Goal: Communication & Community: Participate in discussion

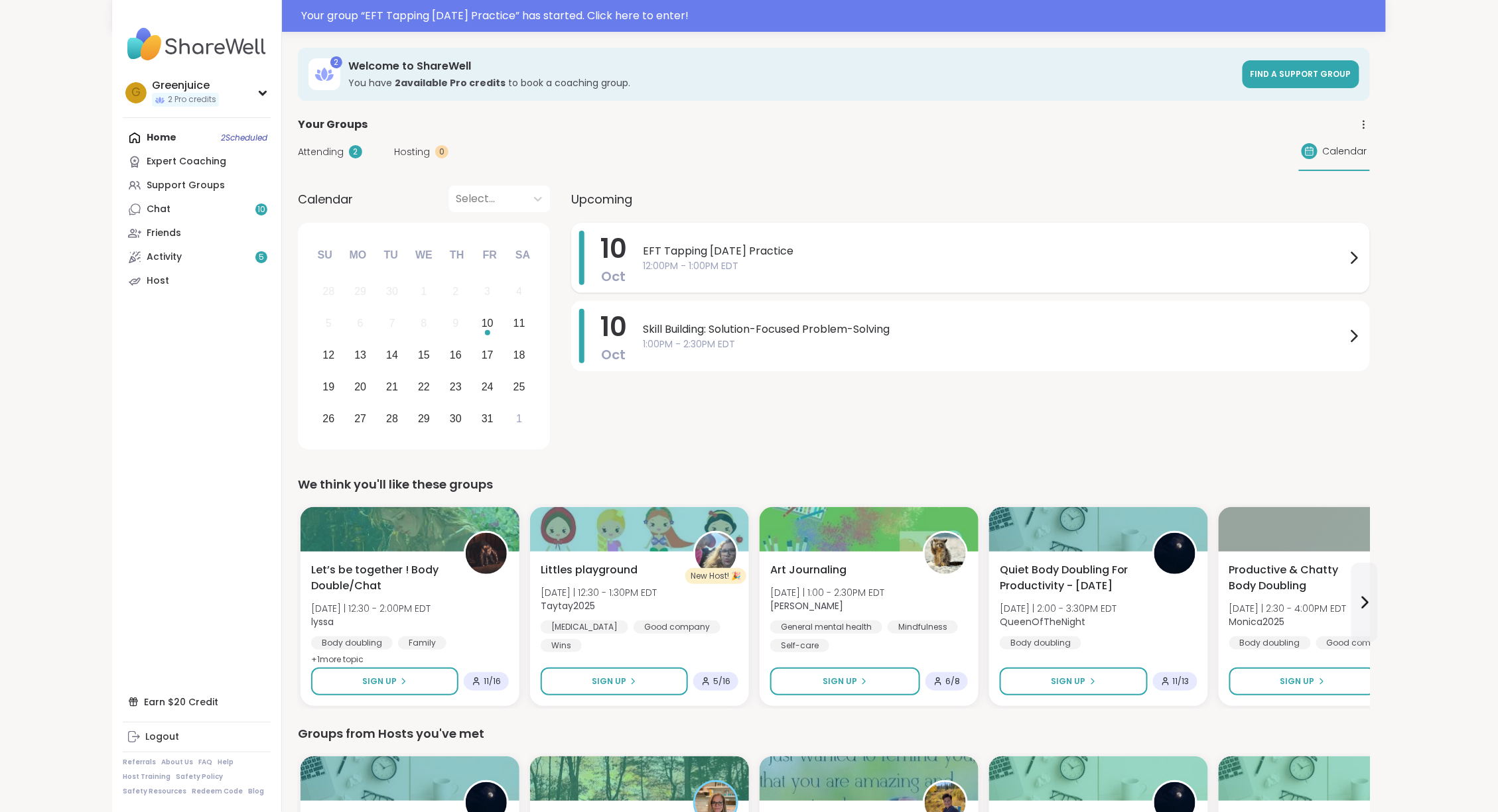
click at [686, 269] on span "12:00PM - 1:00PM EDT" at bounding box center [994, 266] width 703 height 14
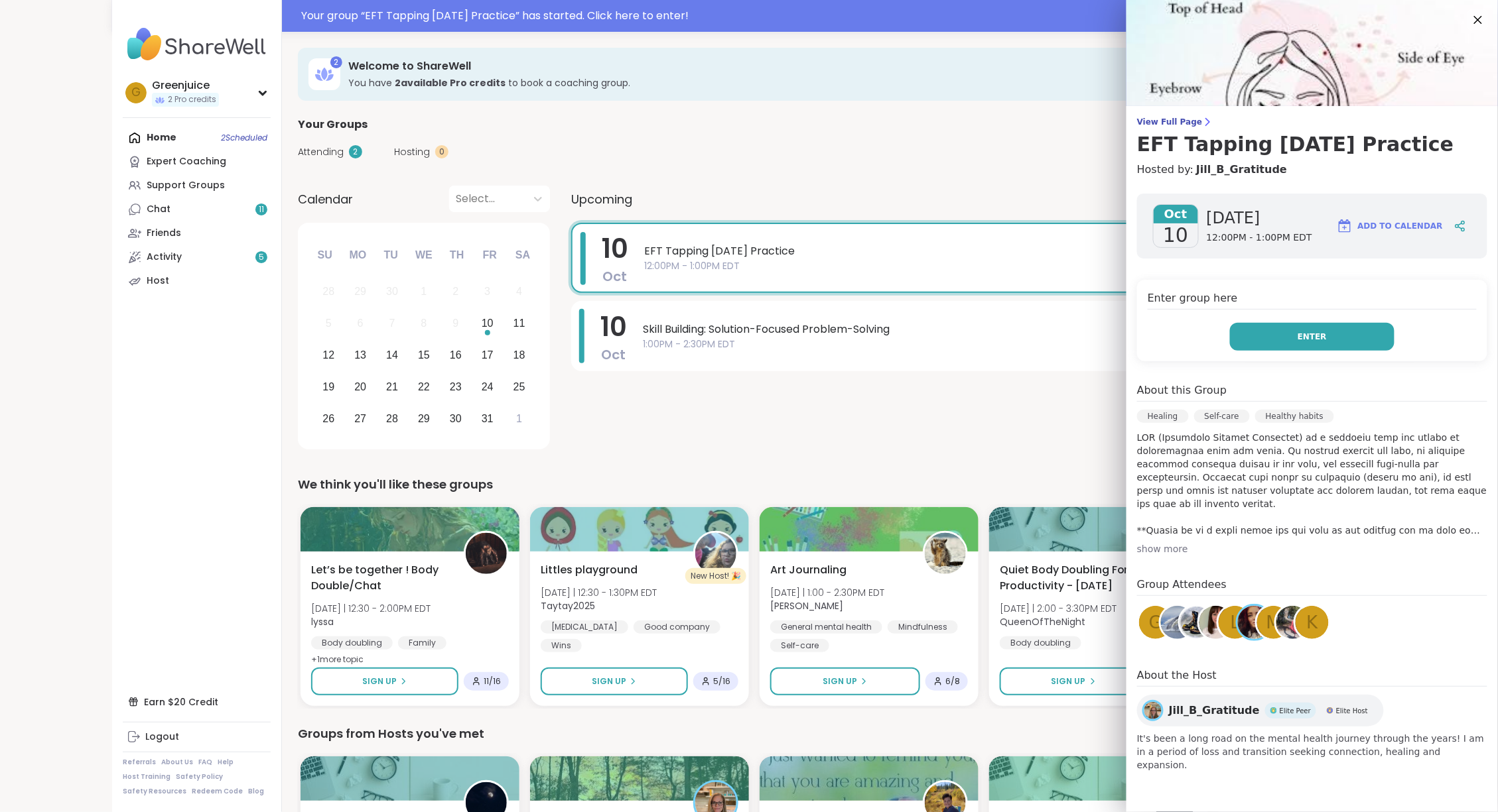
click at [1274, 338] on button "Enter" at bounding box center [1312, 337] width 165 height 28
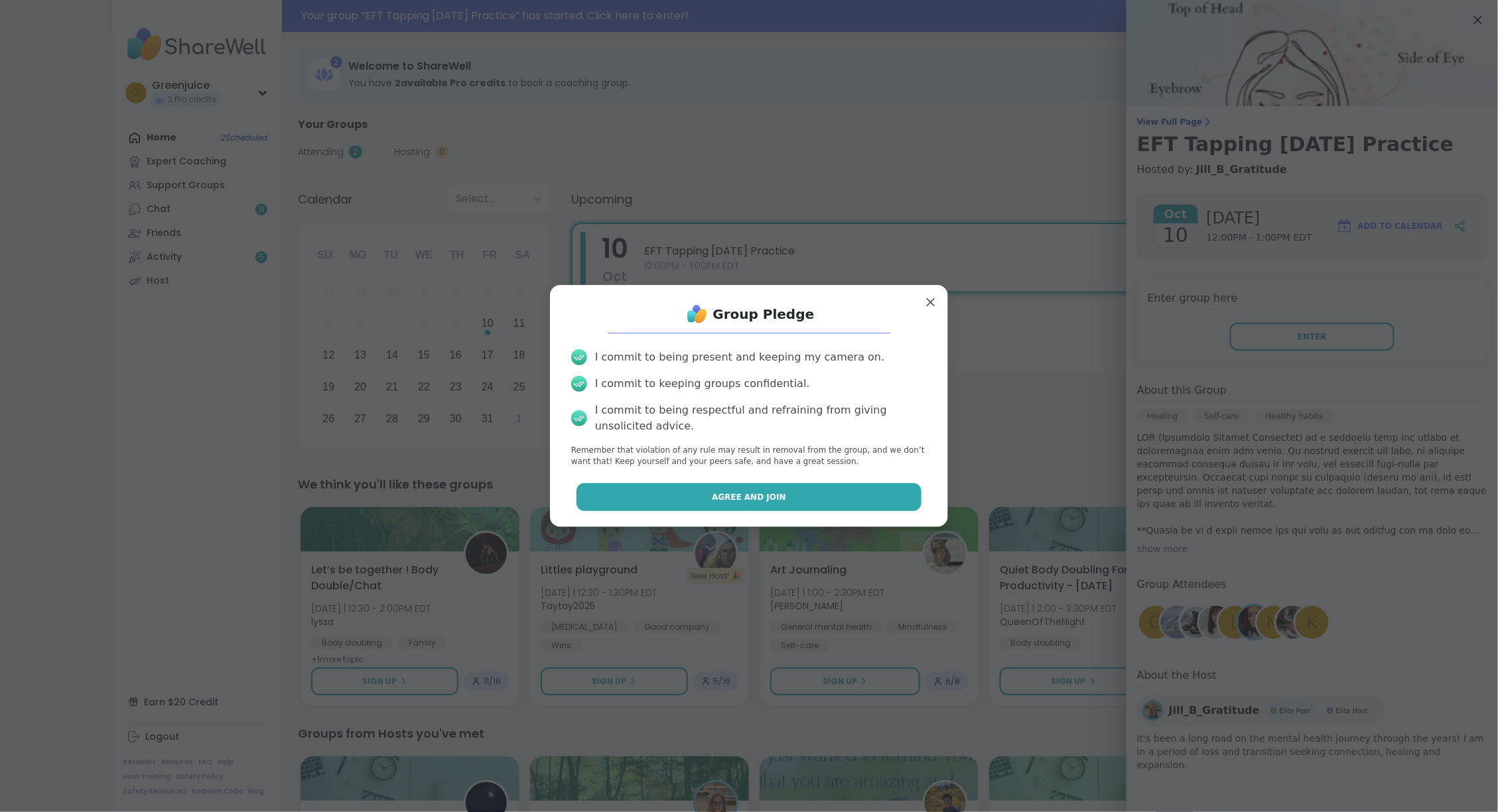
click at [754, 494] on span "Agree and Join" at bounding box center [749, 497] width 75 height 12
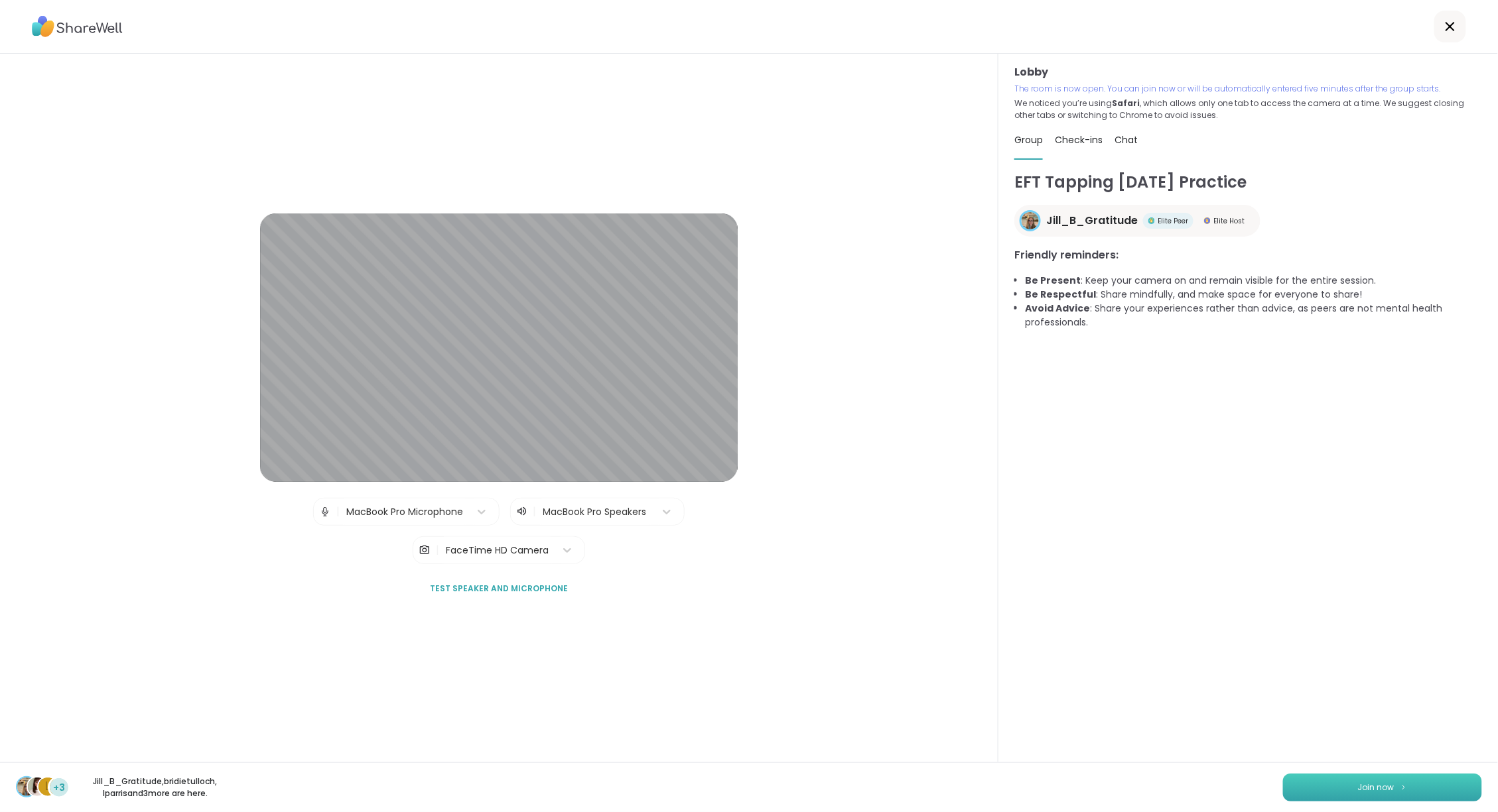
click at [1355, 782] on button "Join now" at bounding box center [1382, 787] width 199 height 28
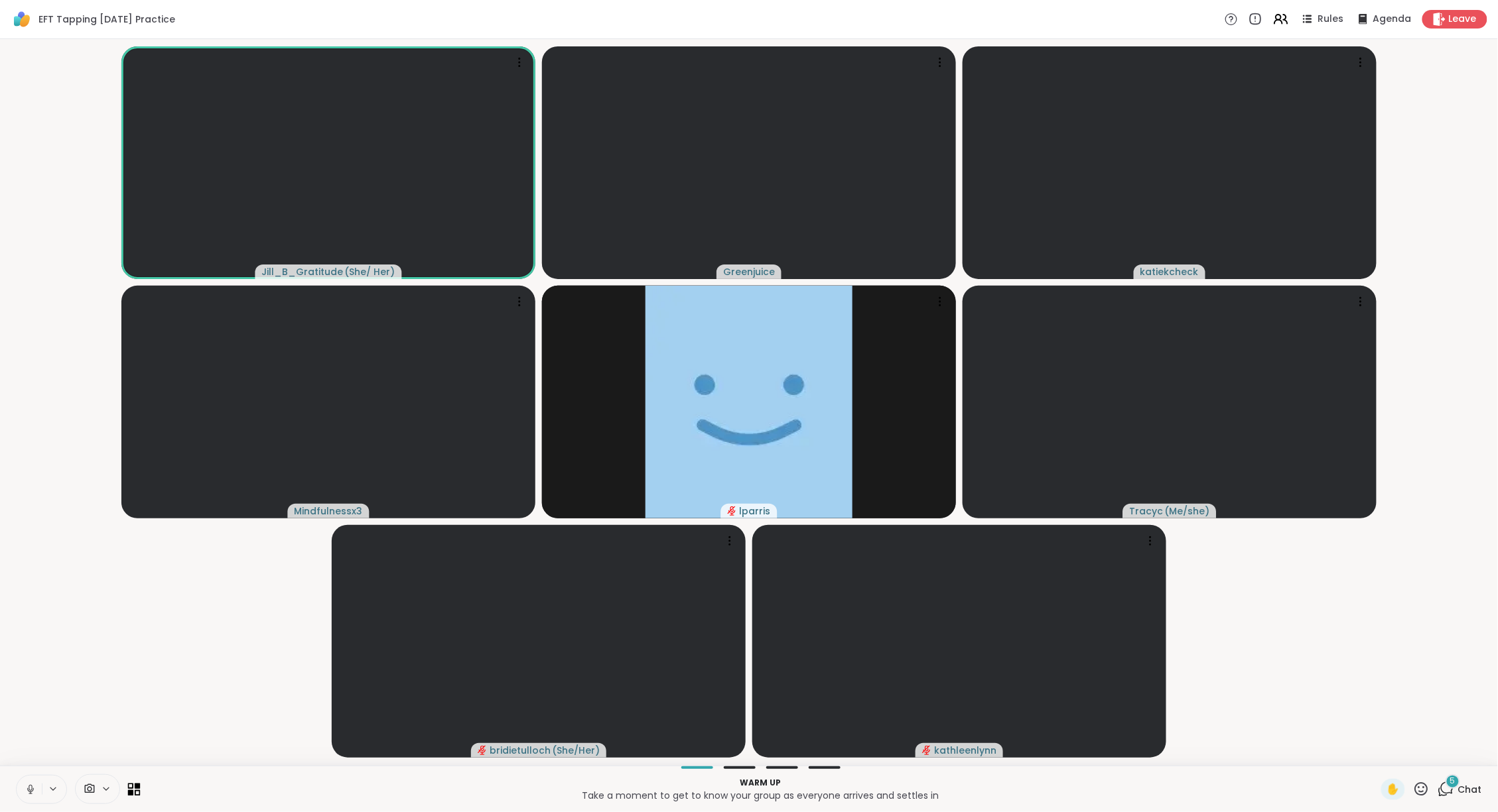
click at [130, 788] on icon at bounding box center [131, 786] width 6 height 6
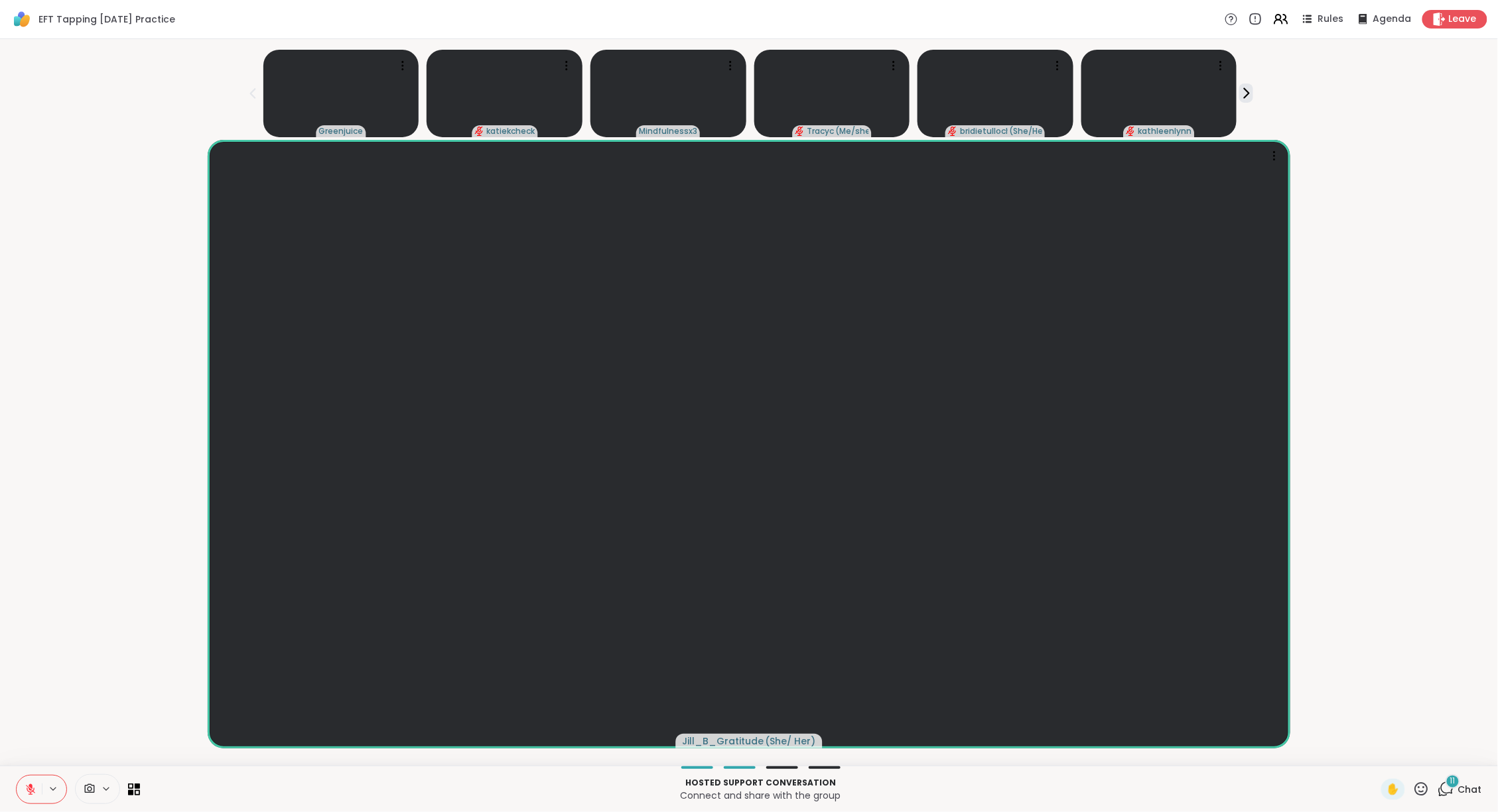
click at [1450, 783] on div "11" at bounding box center [1453, 782] width 14 height 14
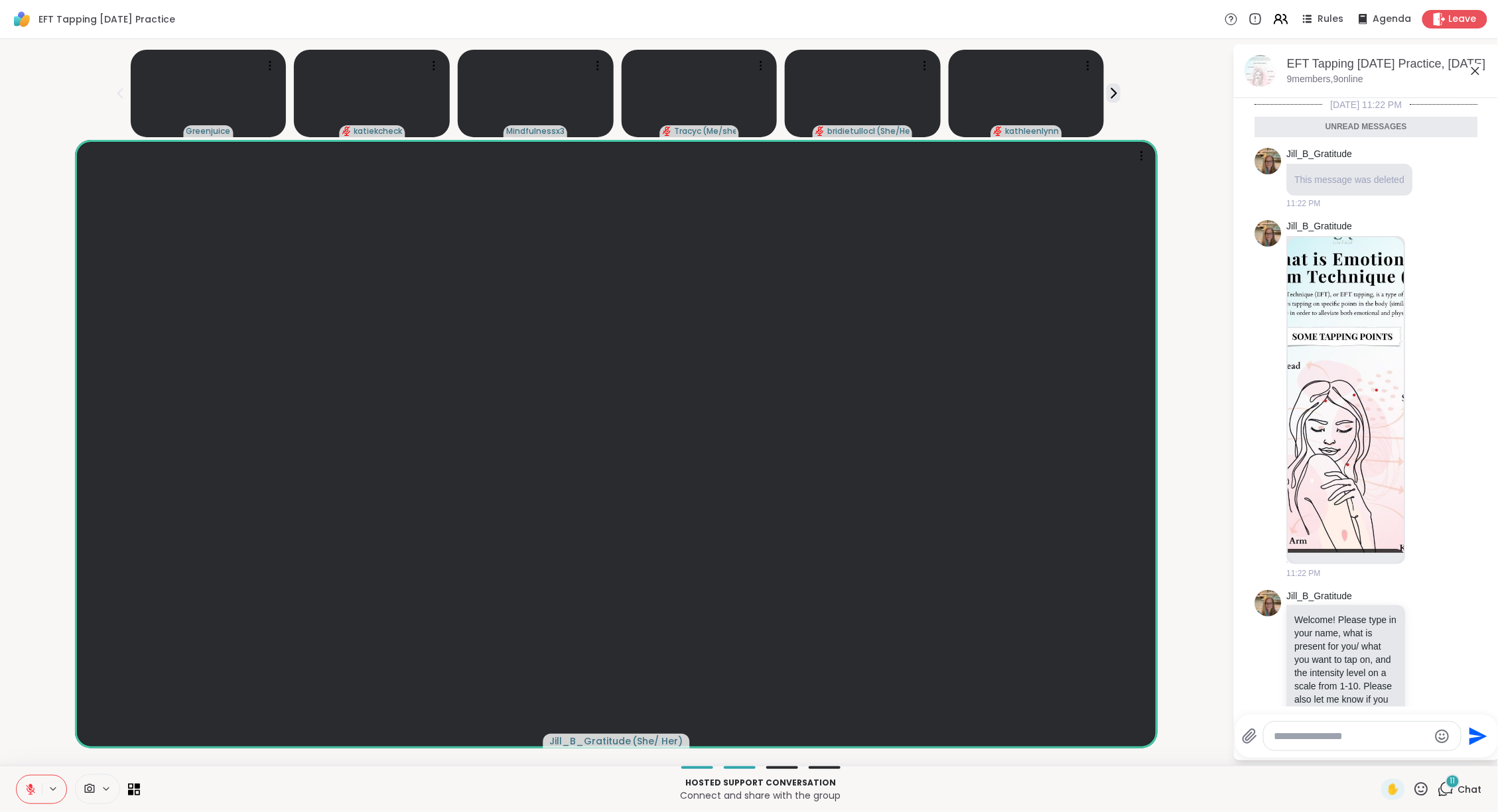
scroll to position [985, 0]
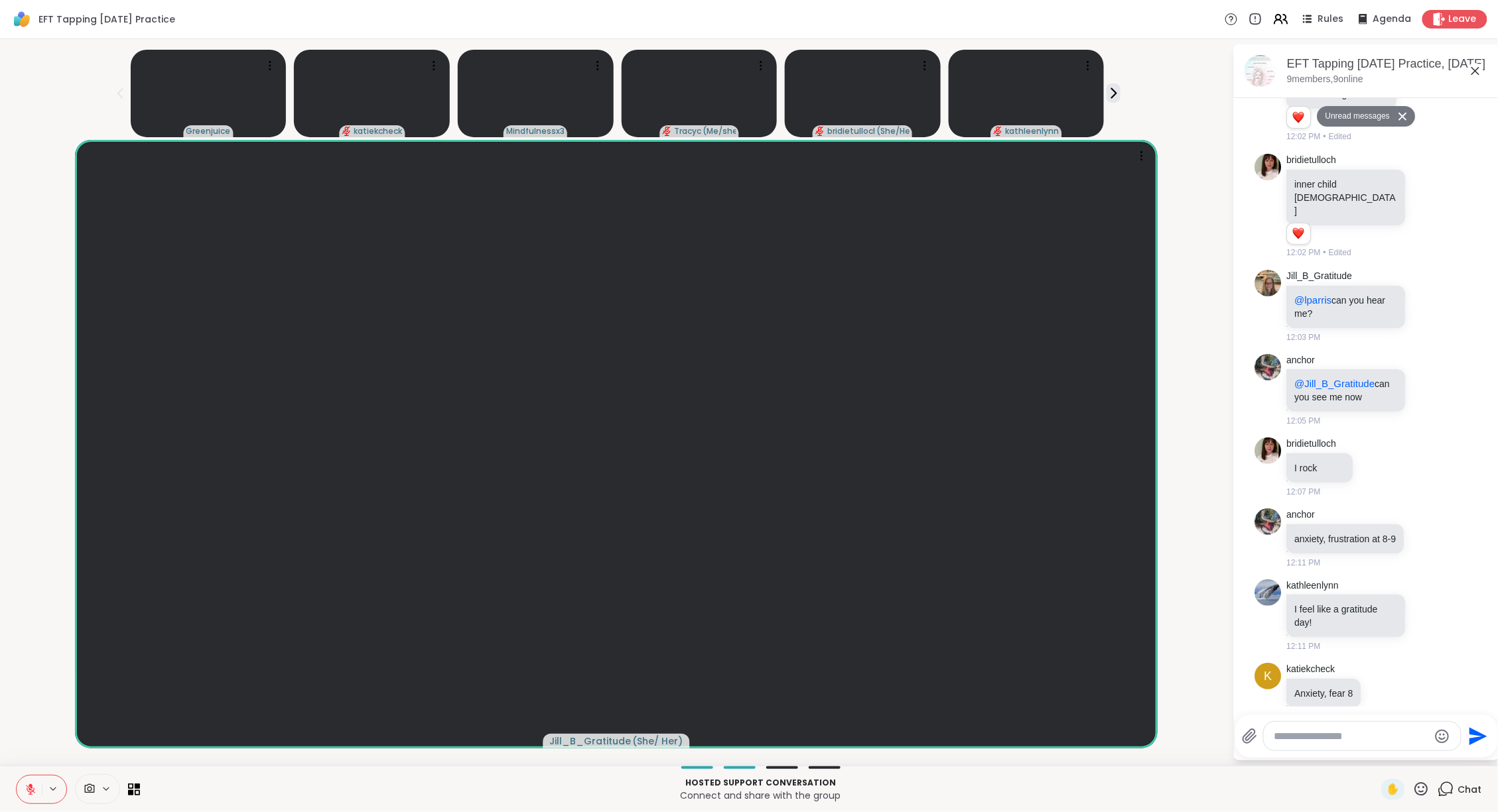
click at [1299, 735] on textarea "Type your message" at bounding box center [1352, 737] width 154 height 13
type textarea "**********"
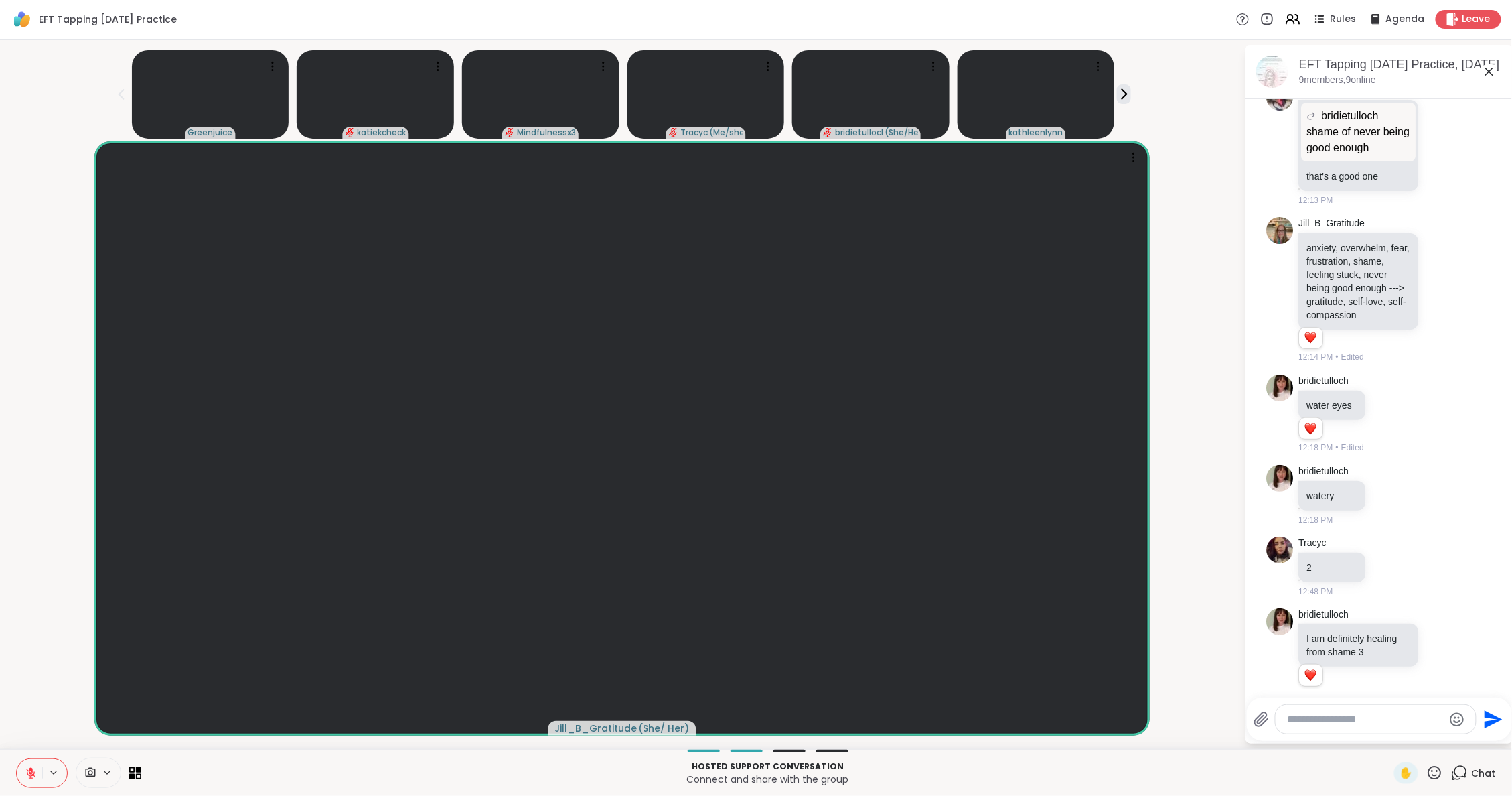
scroll to position [1983, 0]
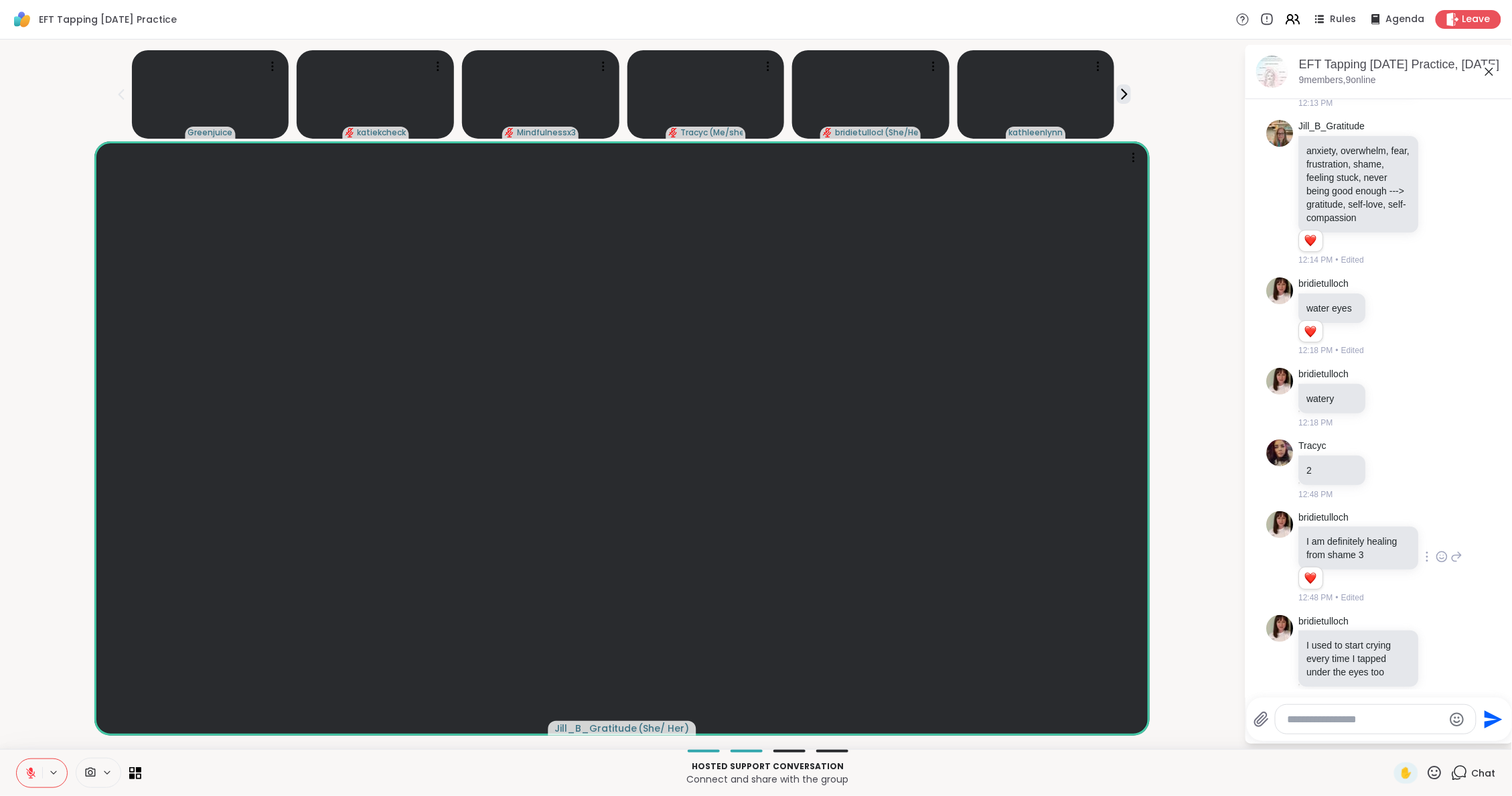
click at [1286, 511] on img at bounding box center [1280, 524] width 27 height 27
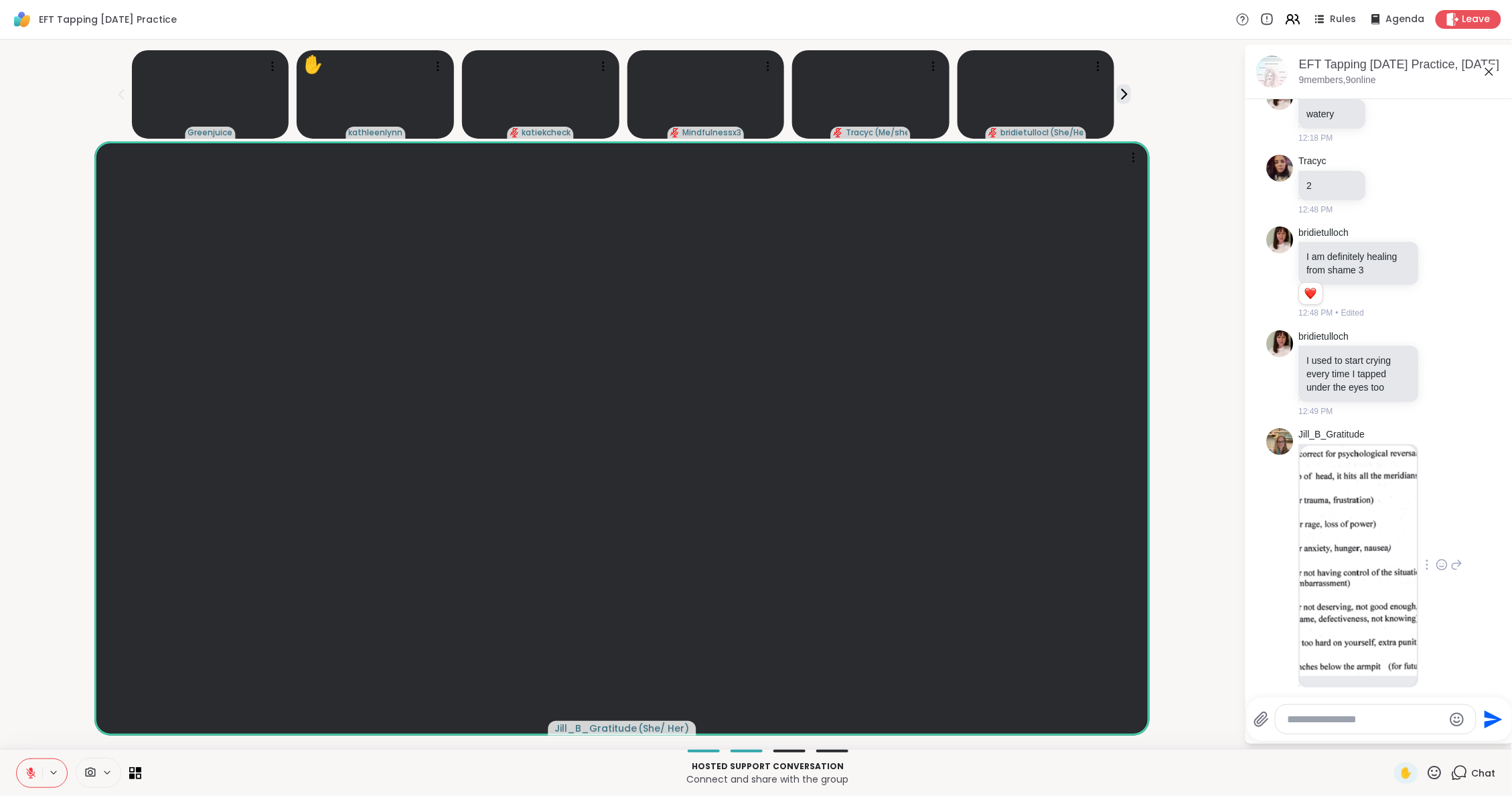
click at [1364, 487] on img at bounding box center [1359, 561] width 117 height 231
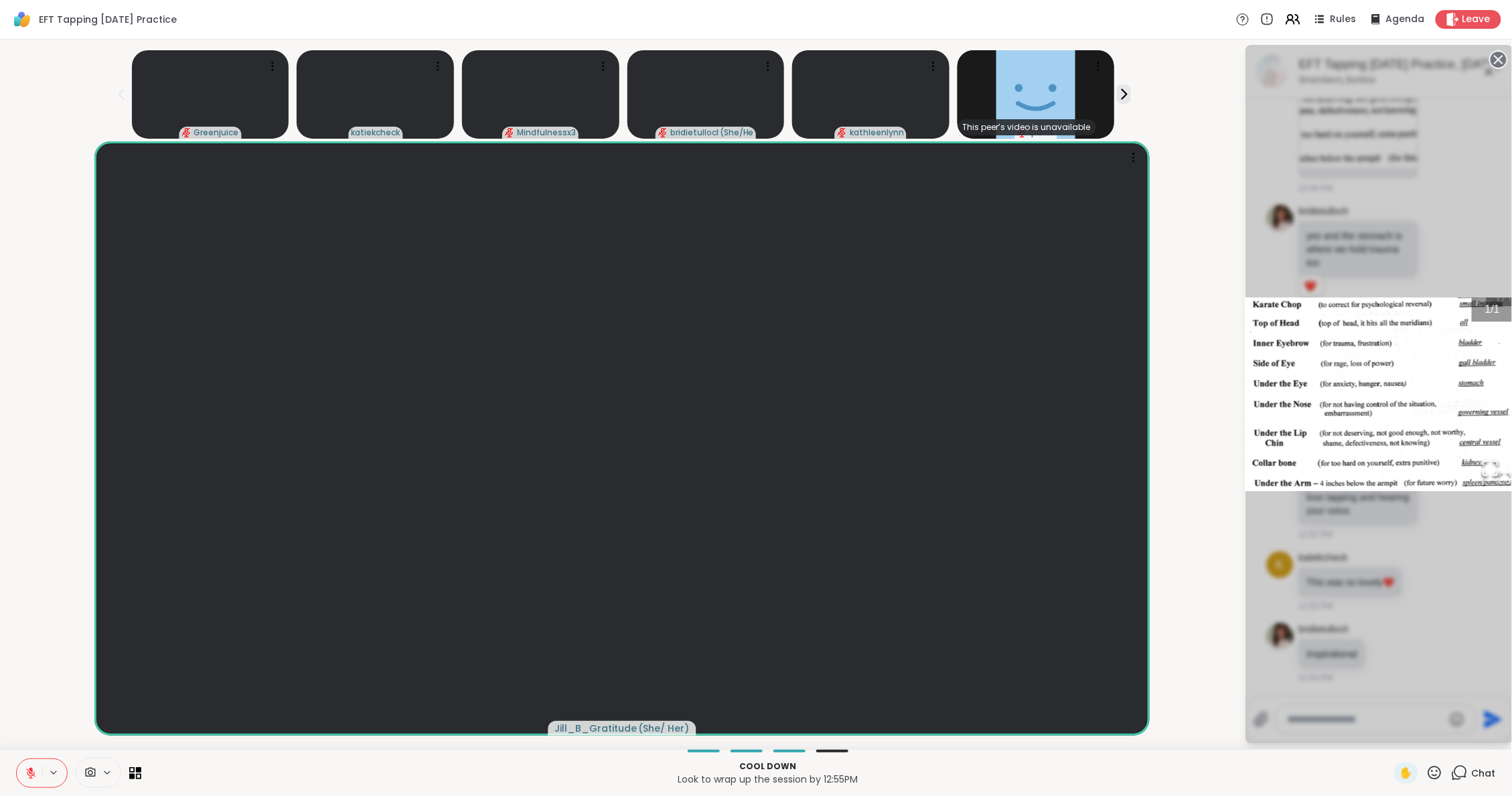
scroll to position [2753, 0]
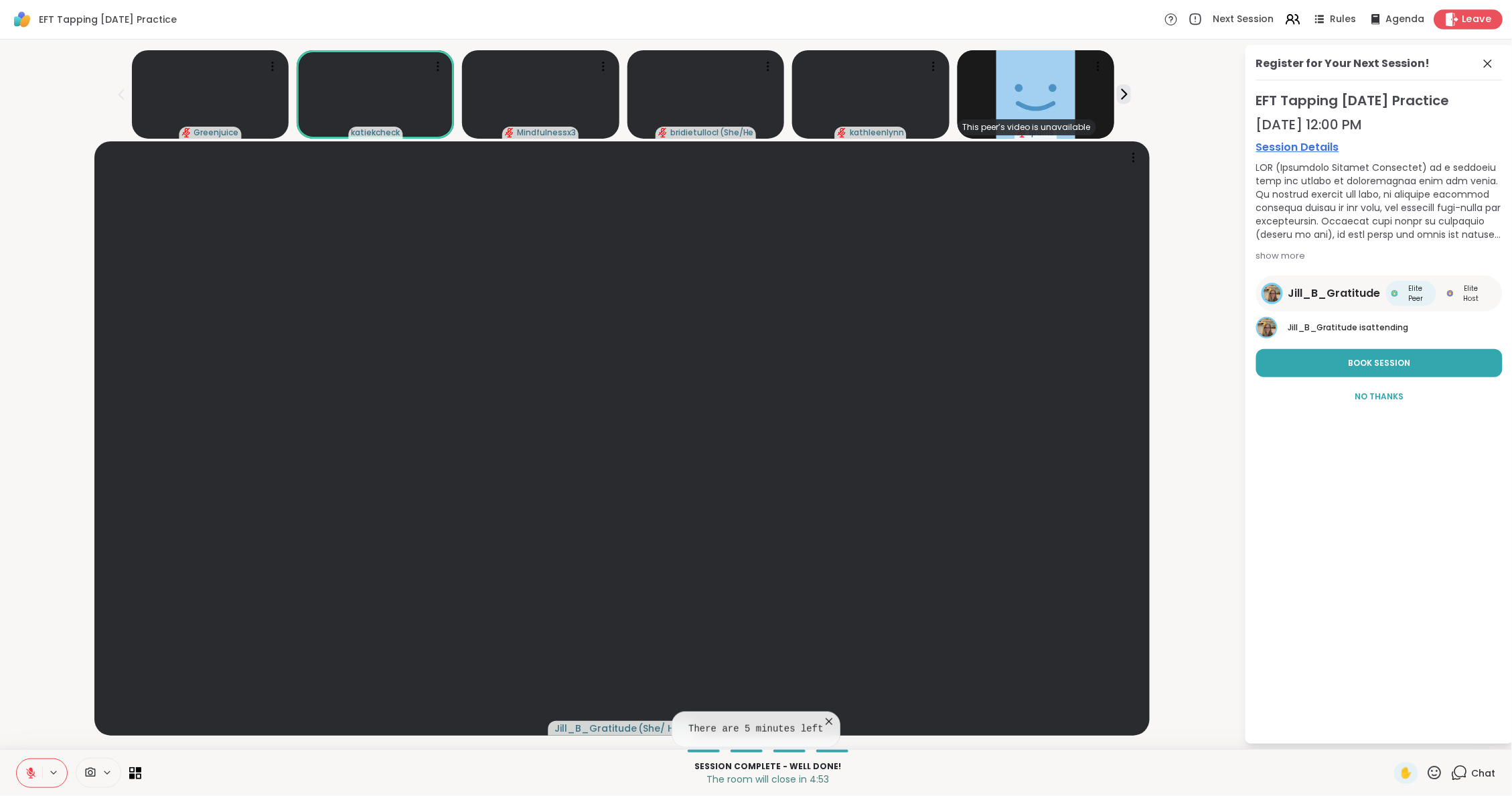
click at [1488, 20] on span "Leave" at bounding box center [1477, 19] width 29 height 14
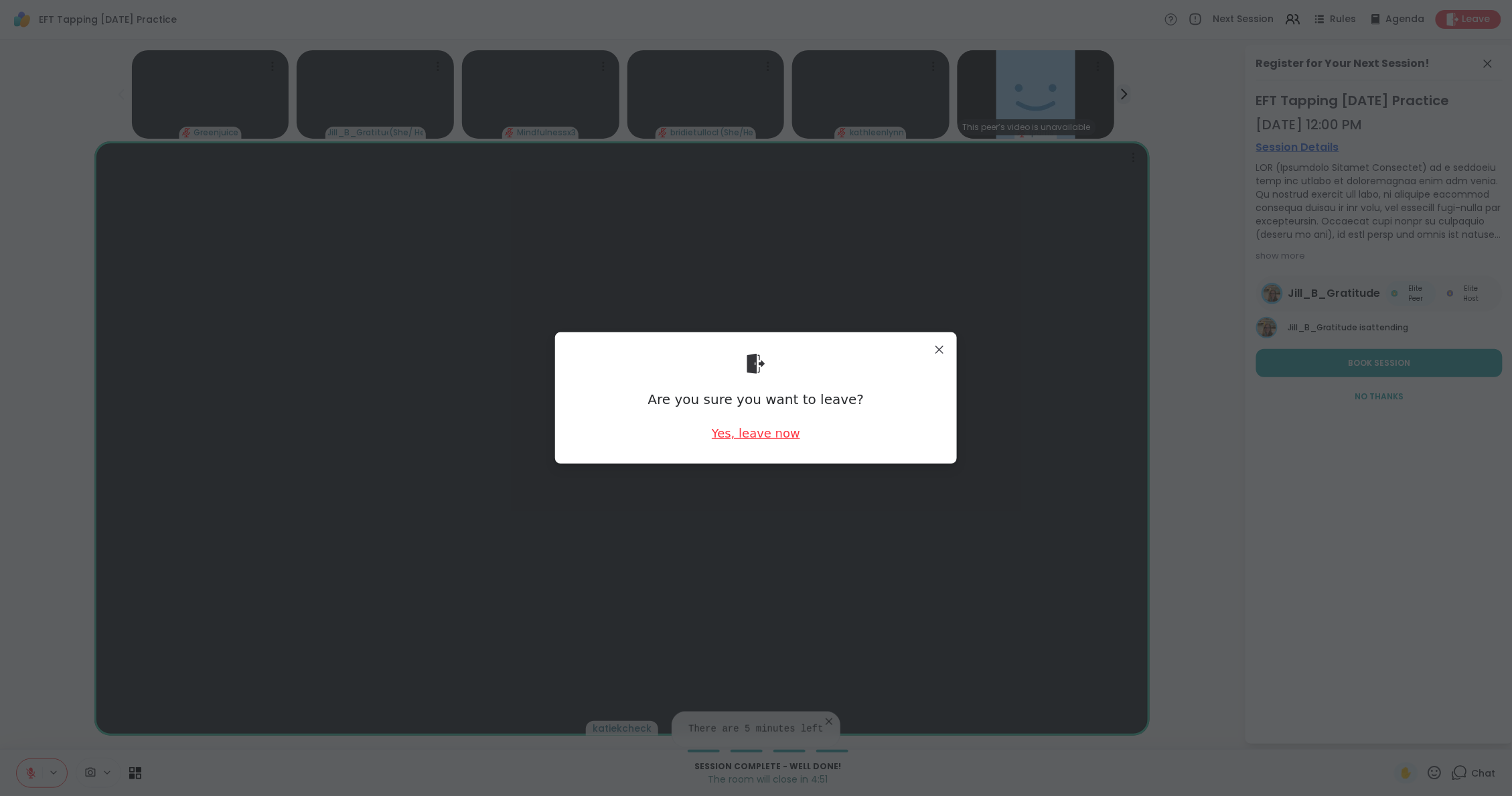
click at [796, 432] on div "Yes, leave now" at bounding box center [756, 432] width 89 height 17
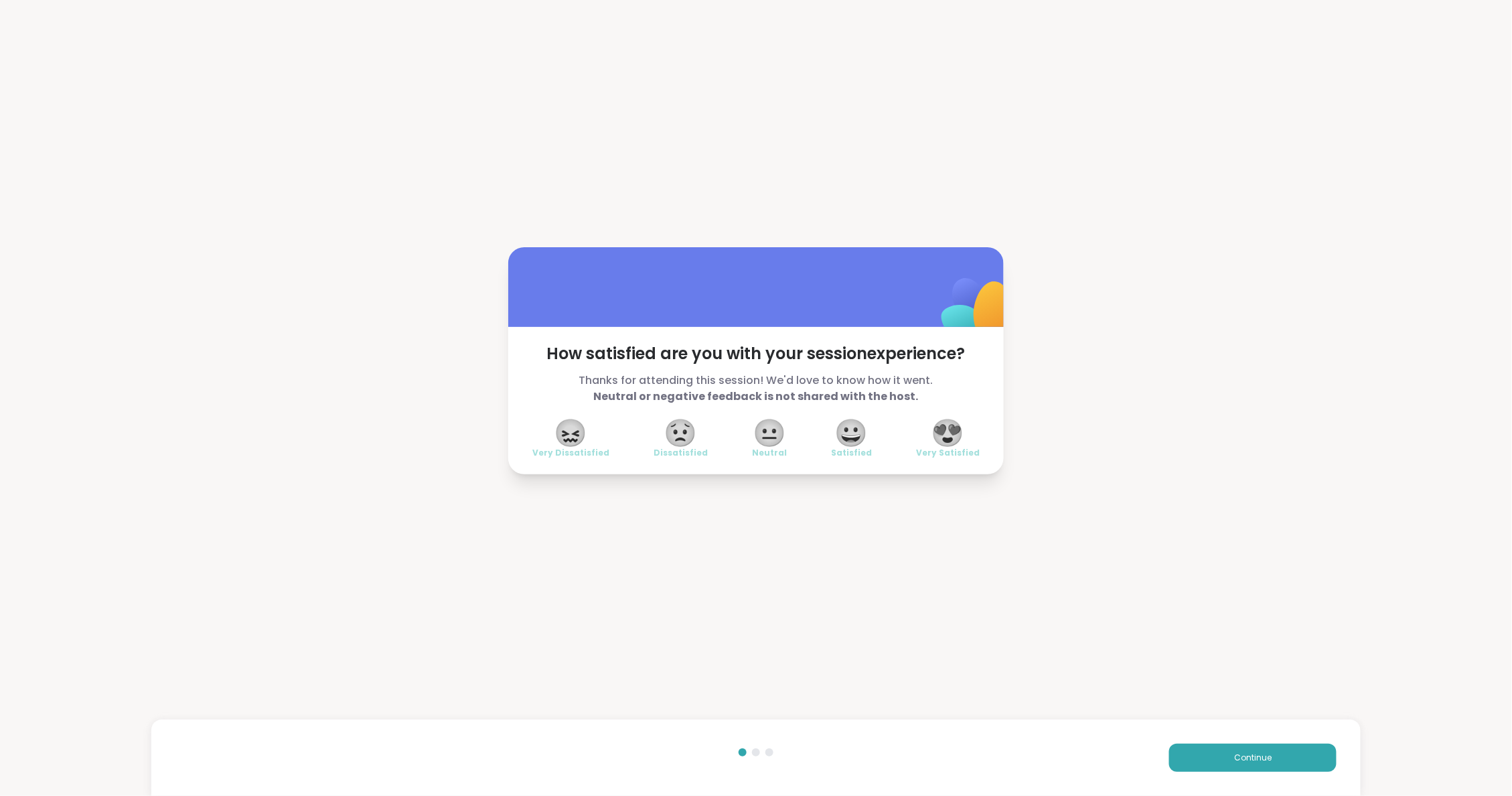
click at [949, 432] on span "😍" at bounding box center [948, 432] width 34 height 24
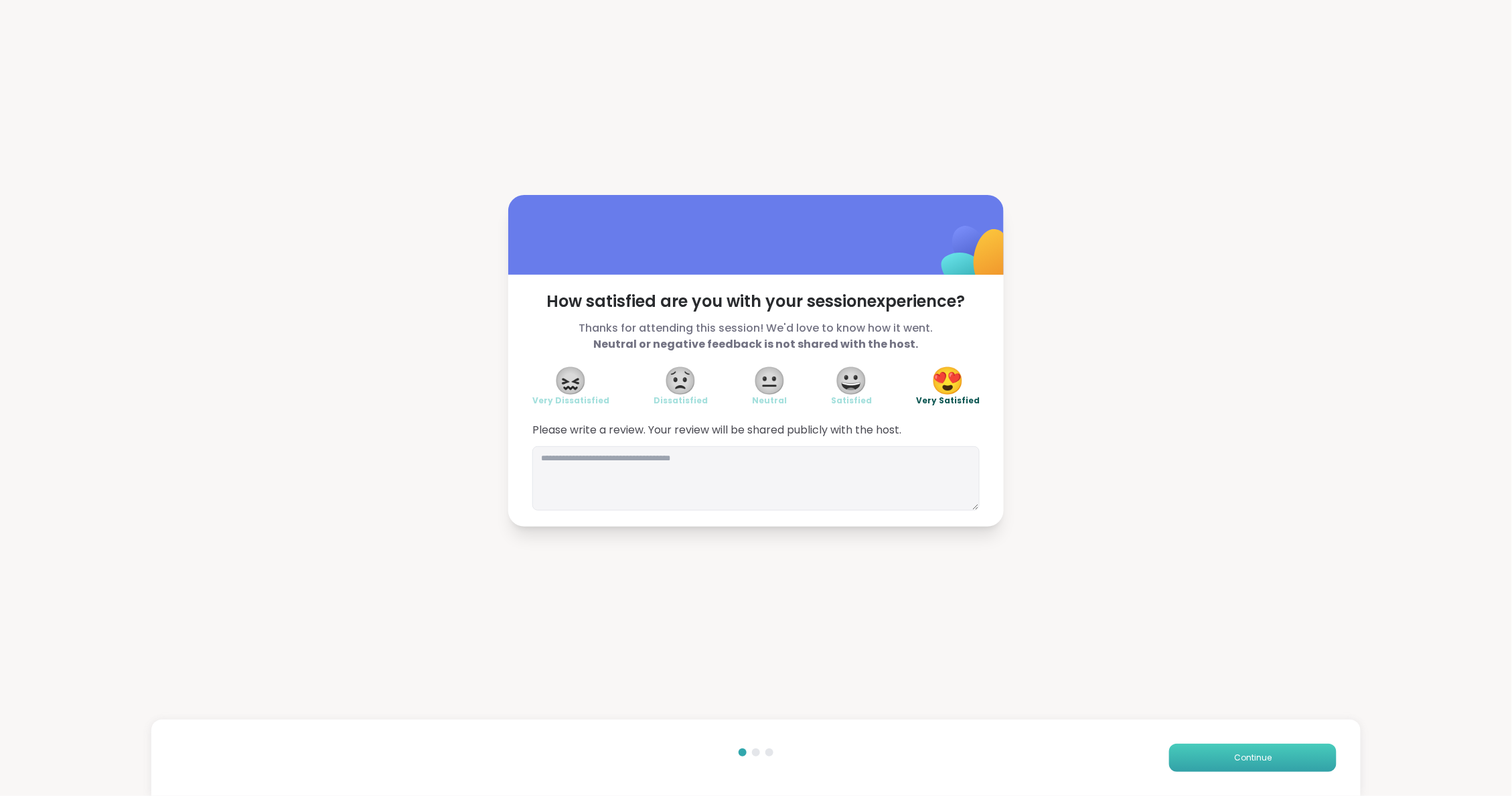
click at [1228, 756] on button "Continue" at bounding box center [1252, 757] width 168 height 28
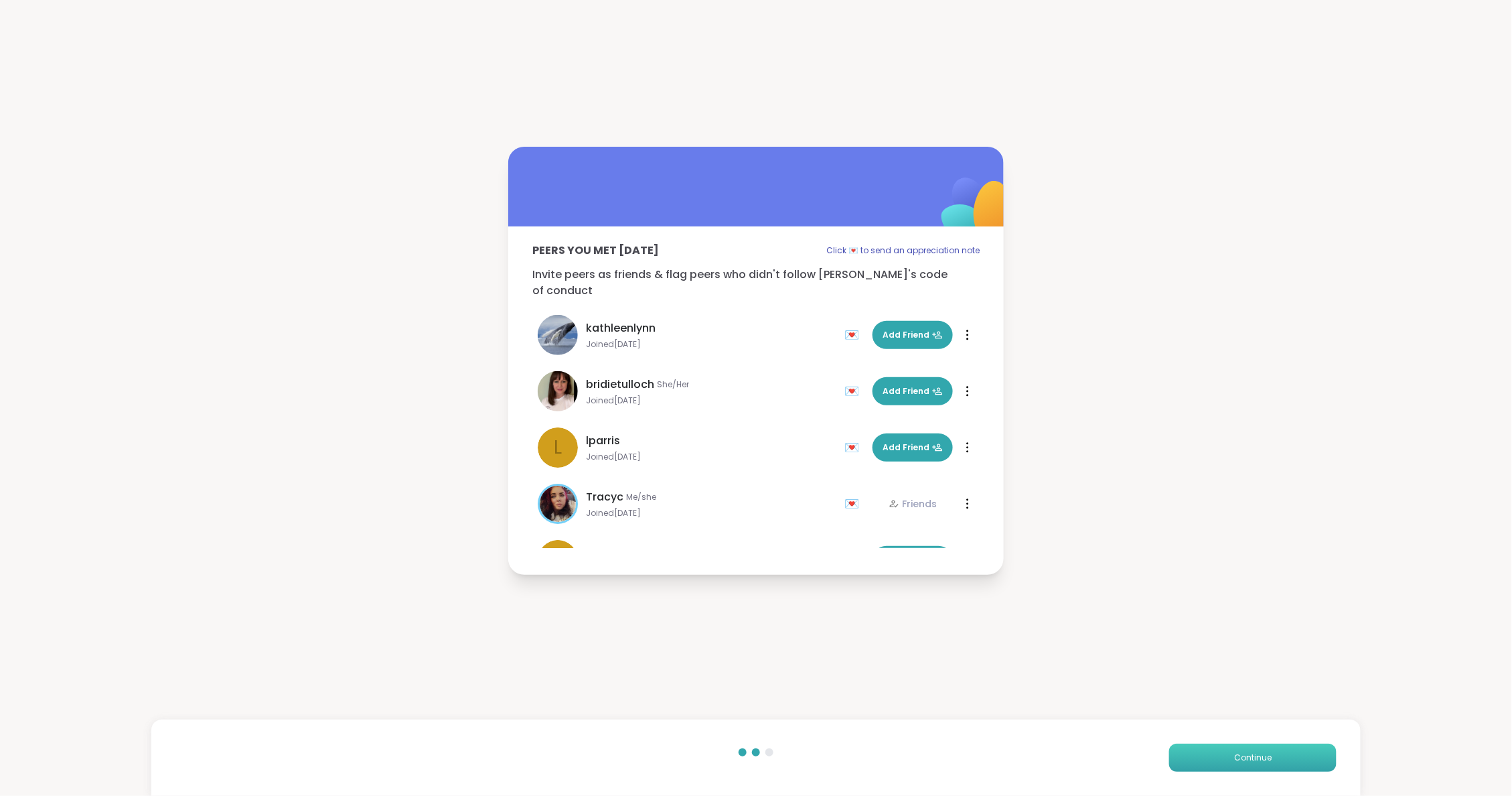
click at [1228, 748] on button "Continue" at bounding box center [1252, 757] width 168 height 28
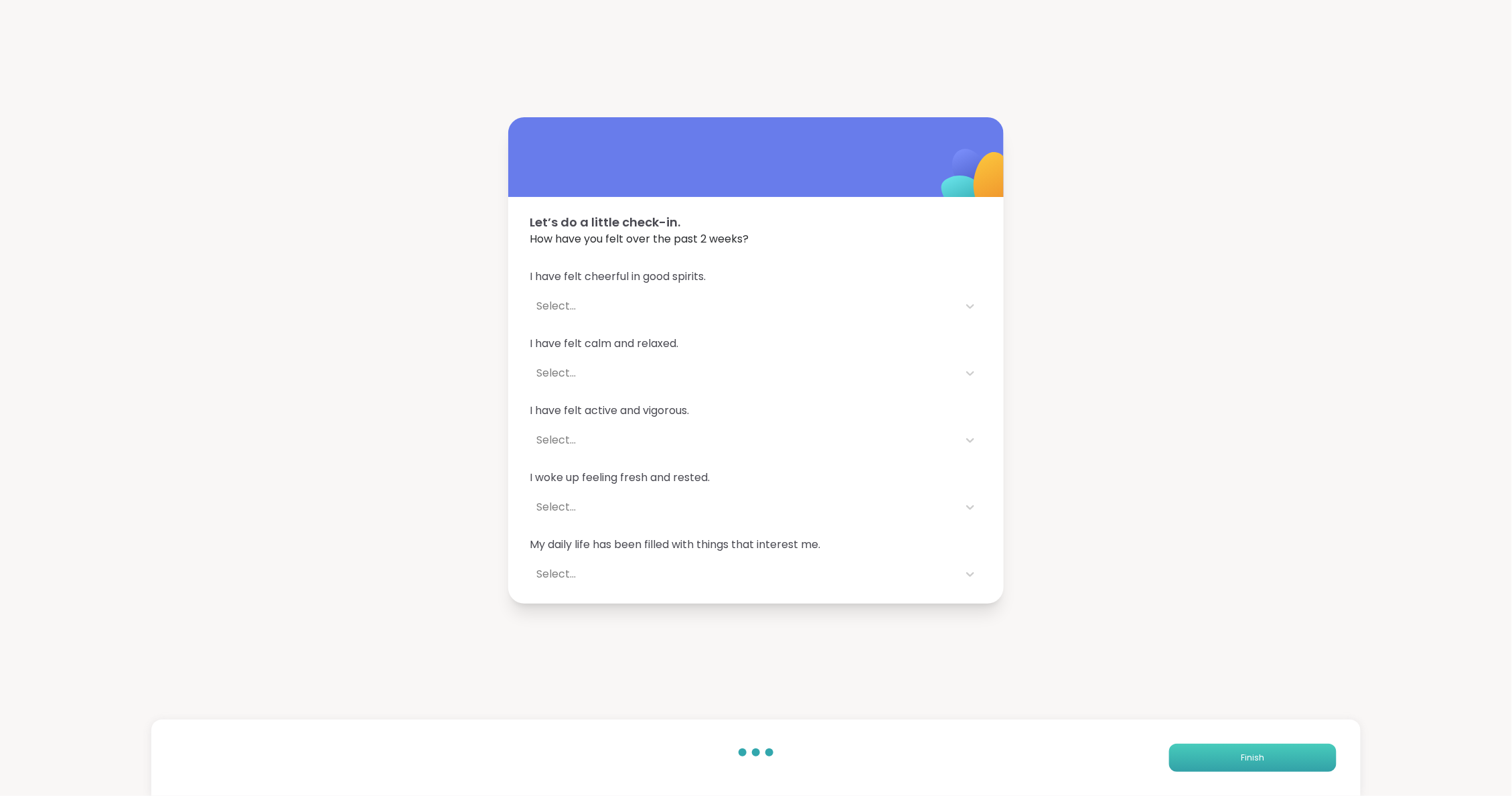
click at [1231, 756] on button "Finish" at bounding box center [1252, 757] width 168 height 28
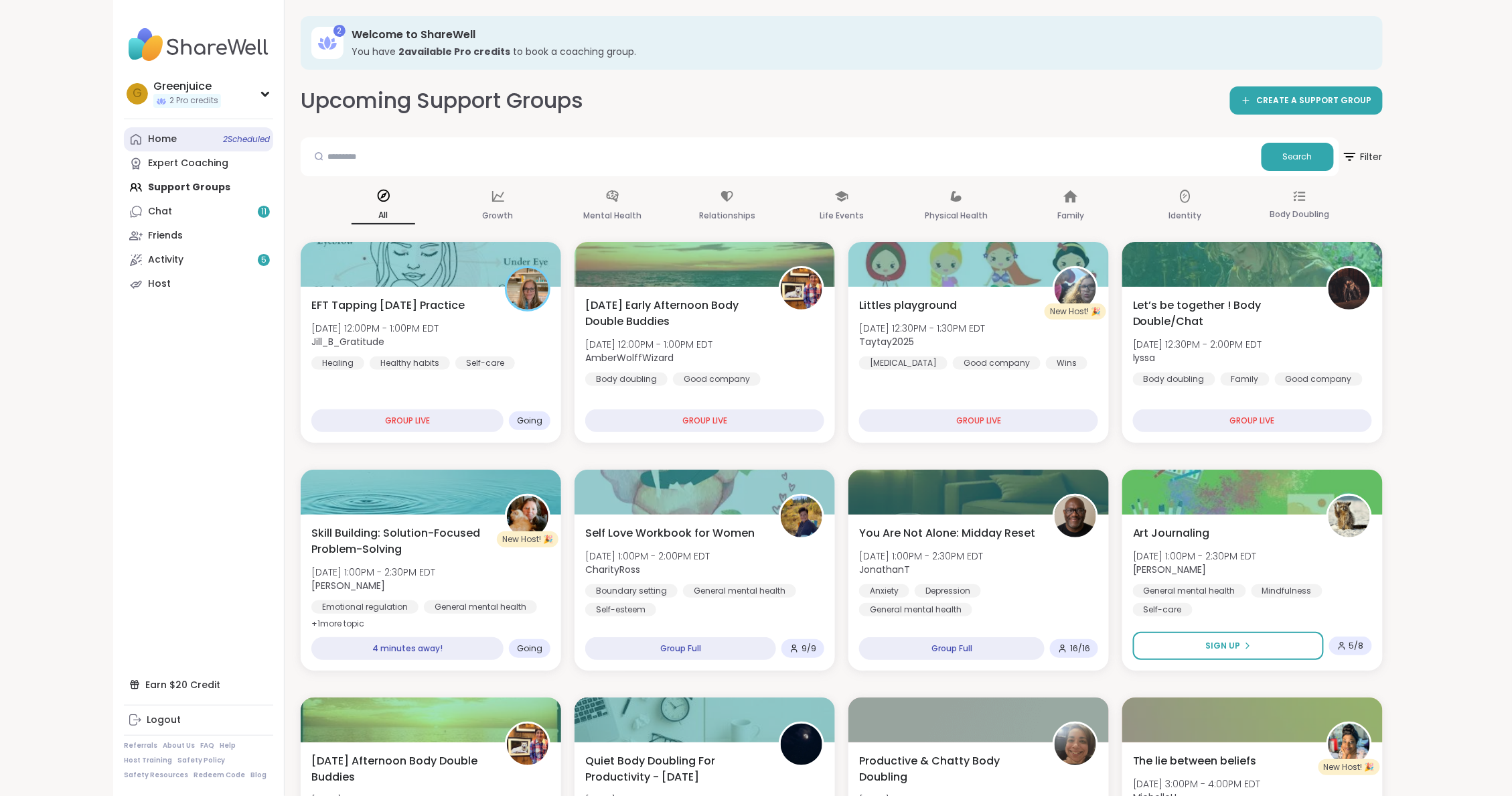
click at [247, 139] on span "2 Scheduled" at bounding box center [247, 139] width 47 height 11
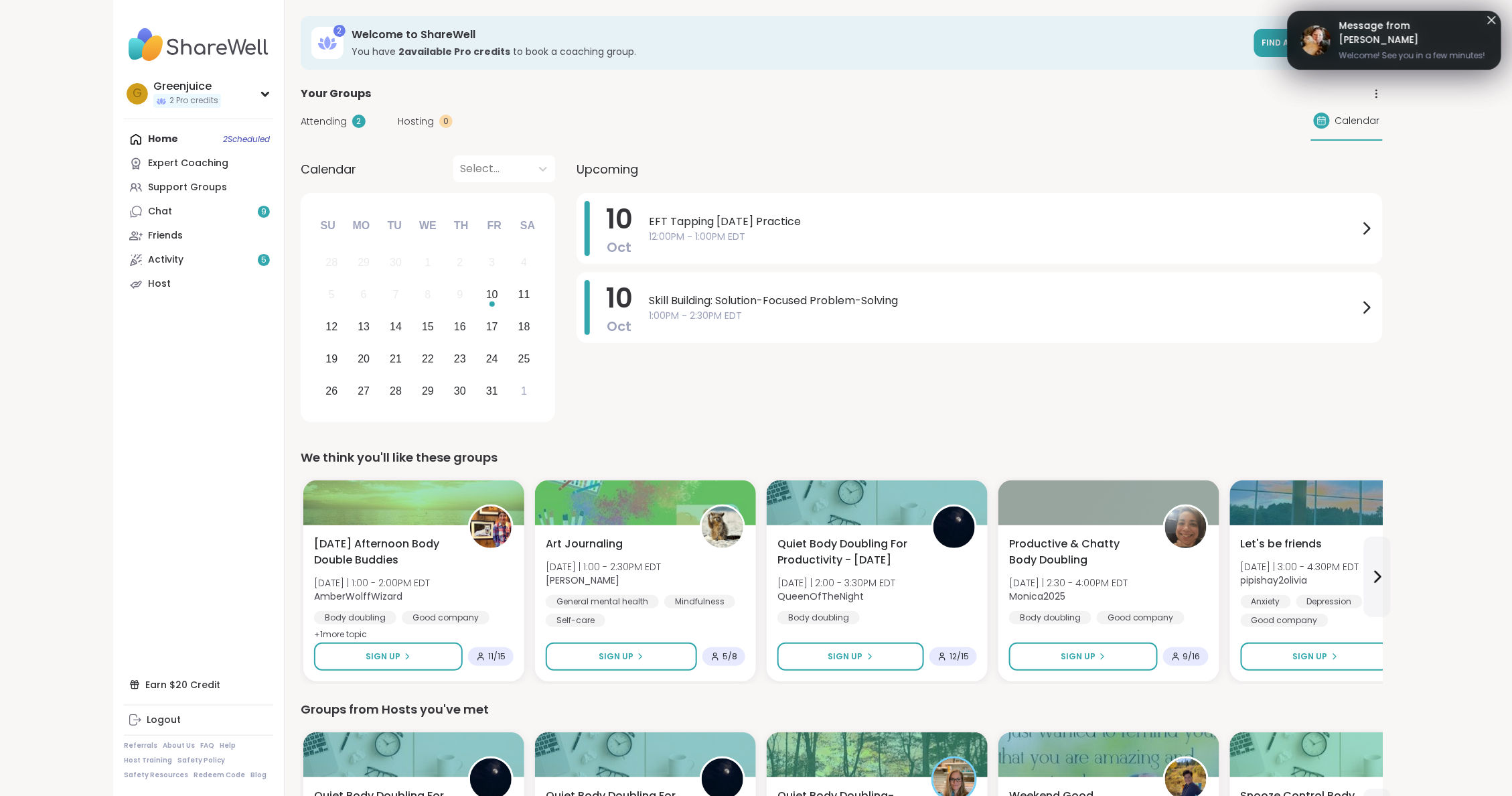
click at [1490, 19] on icon at bounding box center [1492, 20] width 16 height 16
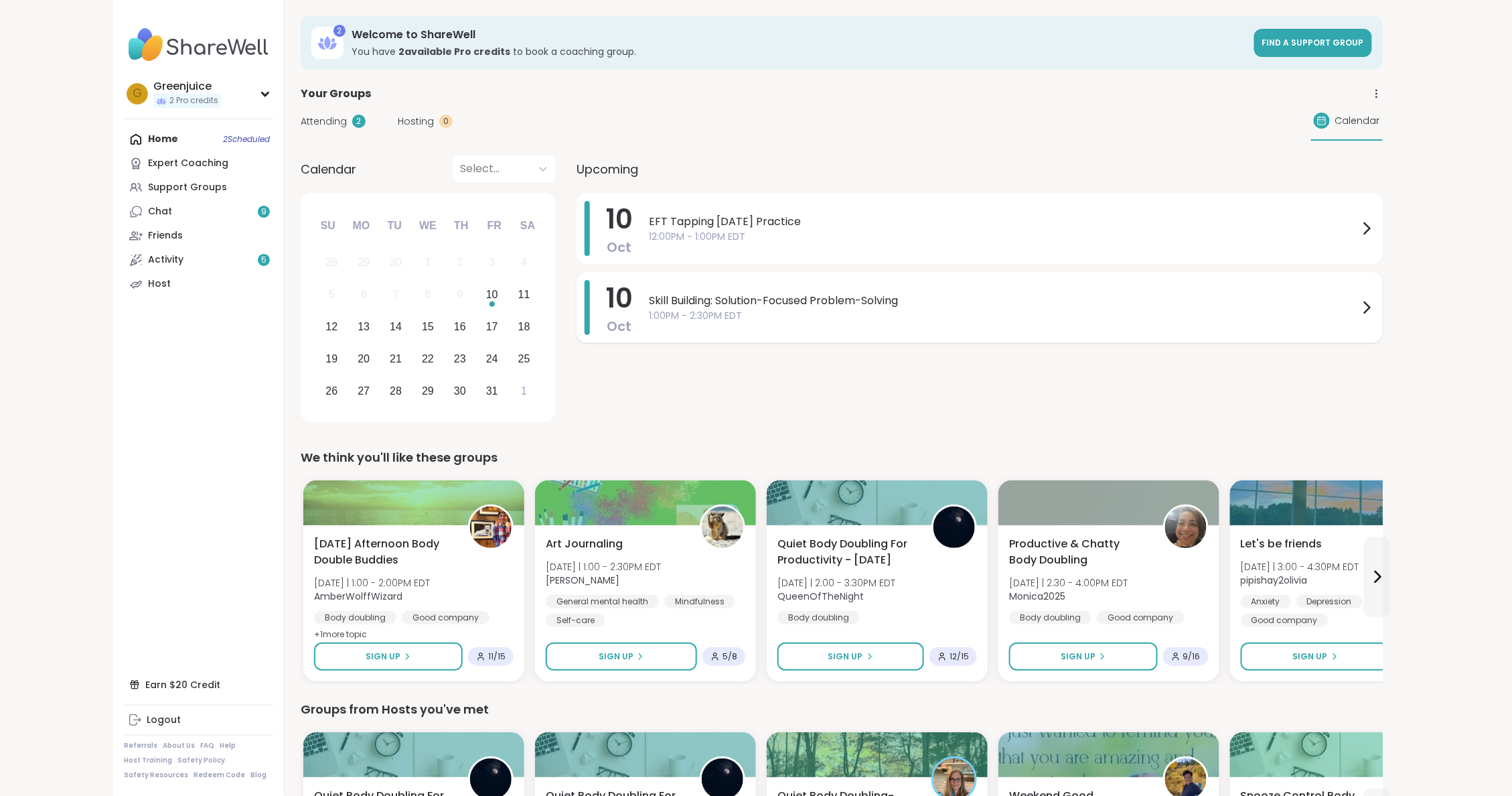
click at [842, 296] on span "Skill Building: Solution-Focused Problem-Solving" at bounding box center [1004, 301] width 710 height 16
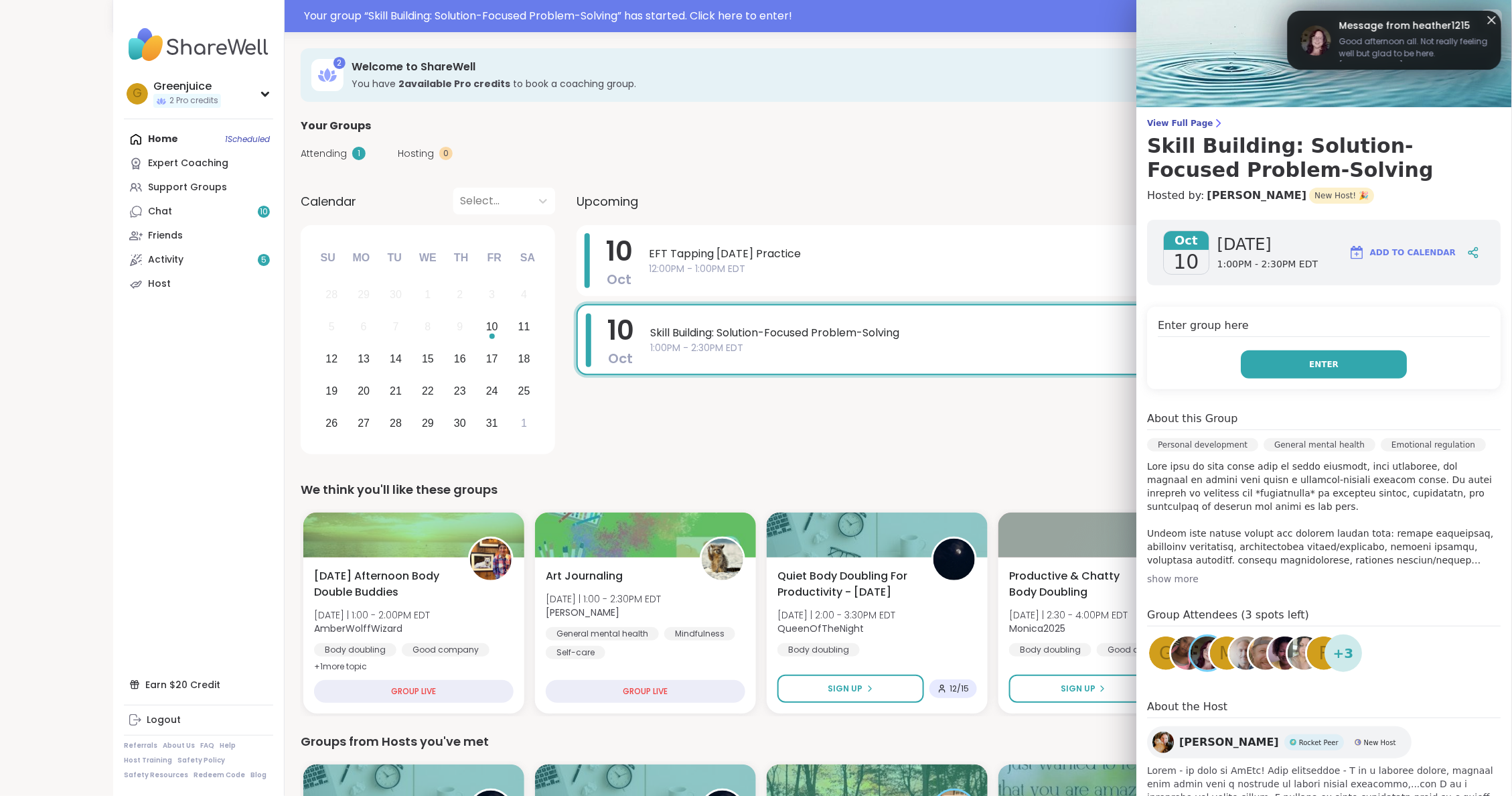
click at [1297, 354] on button "Enter" at bounding box center [1324, 364] width 166 height 28
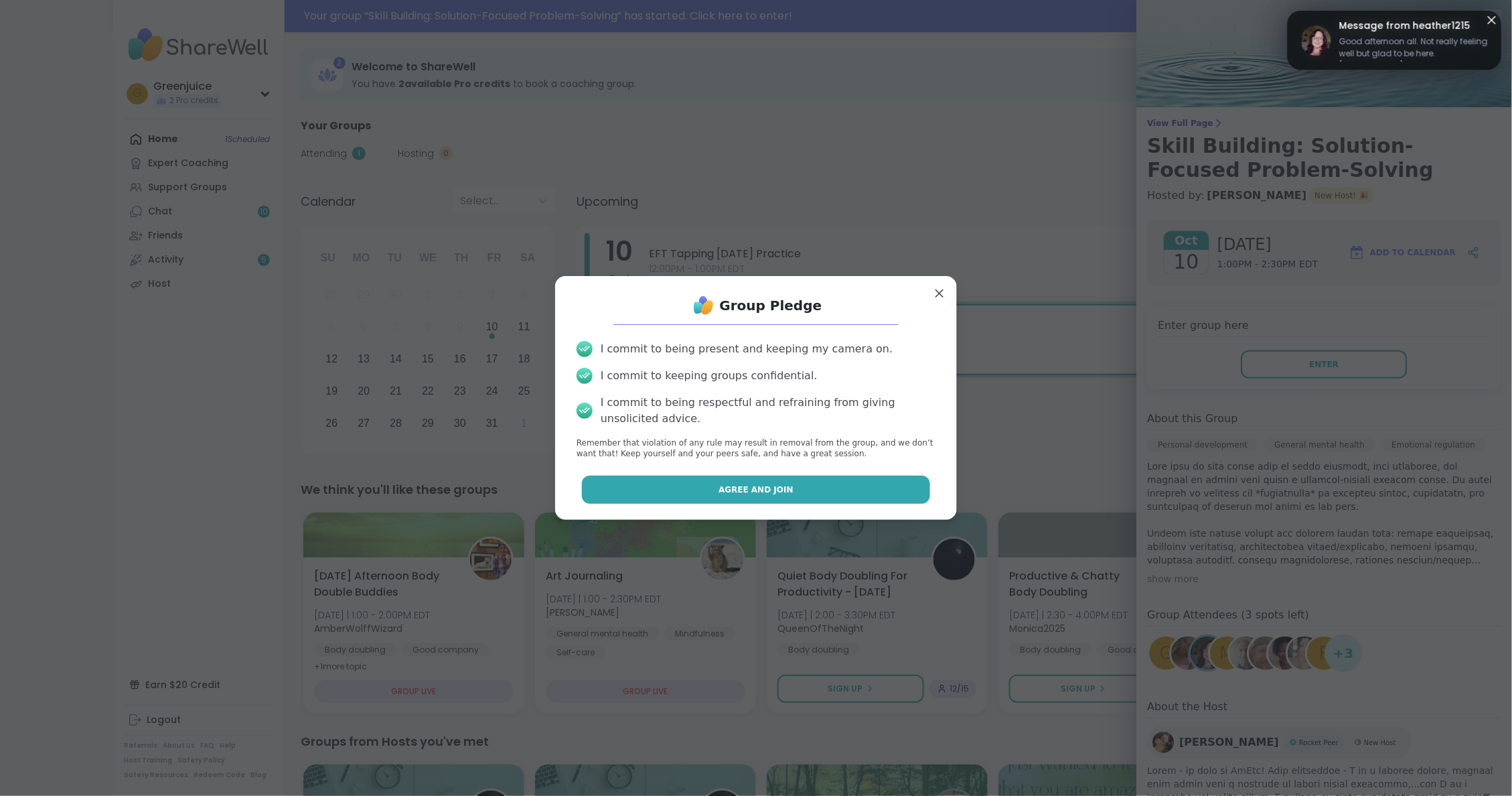
click at [800, 483] on button "Agree and Join" at bounding box center [756, 489] width 349 height 28
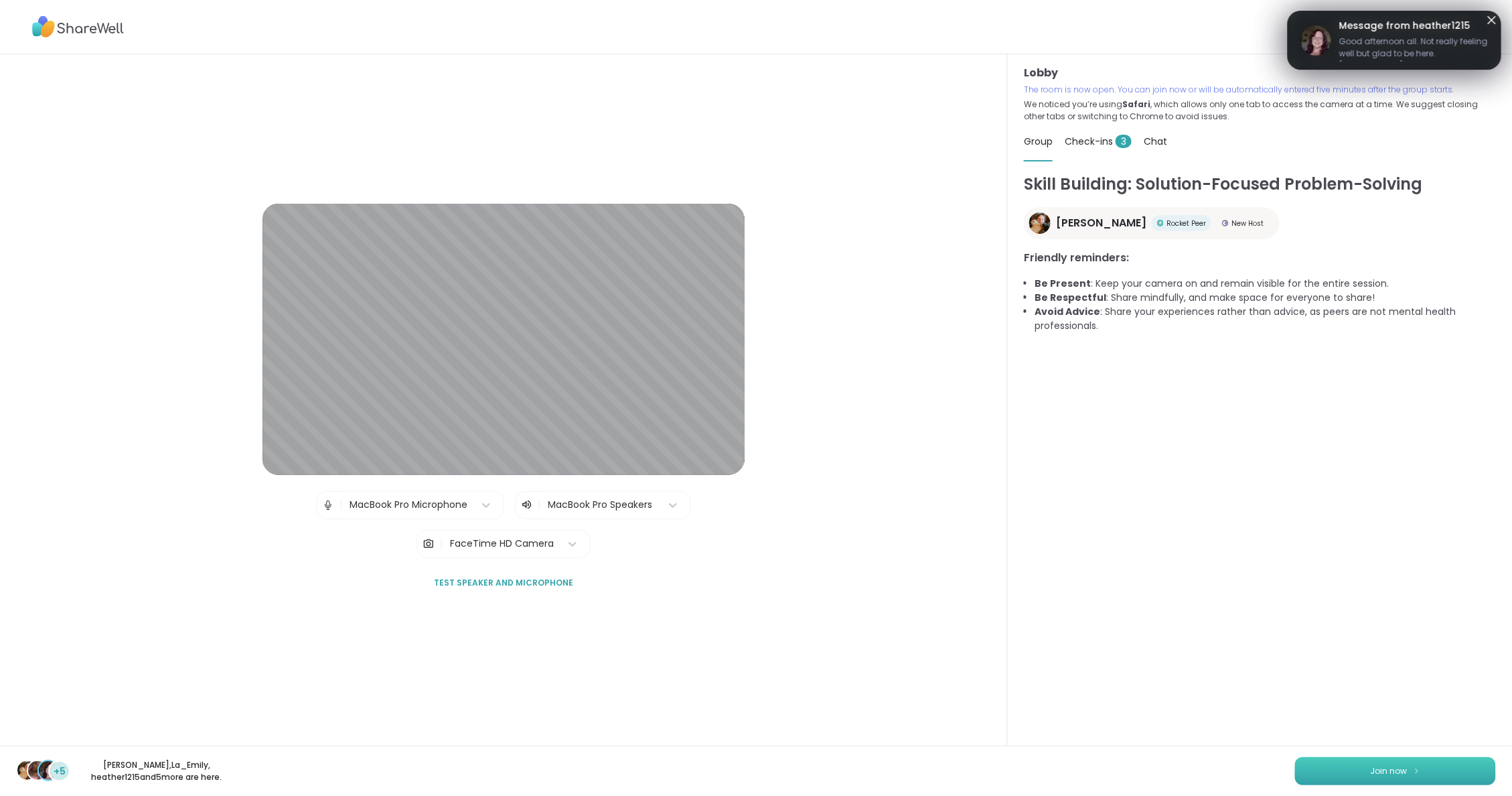
click at [1365, 767] on button "Join now" at bounding box center [1395, 770] width 201 height 28
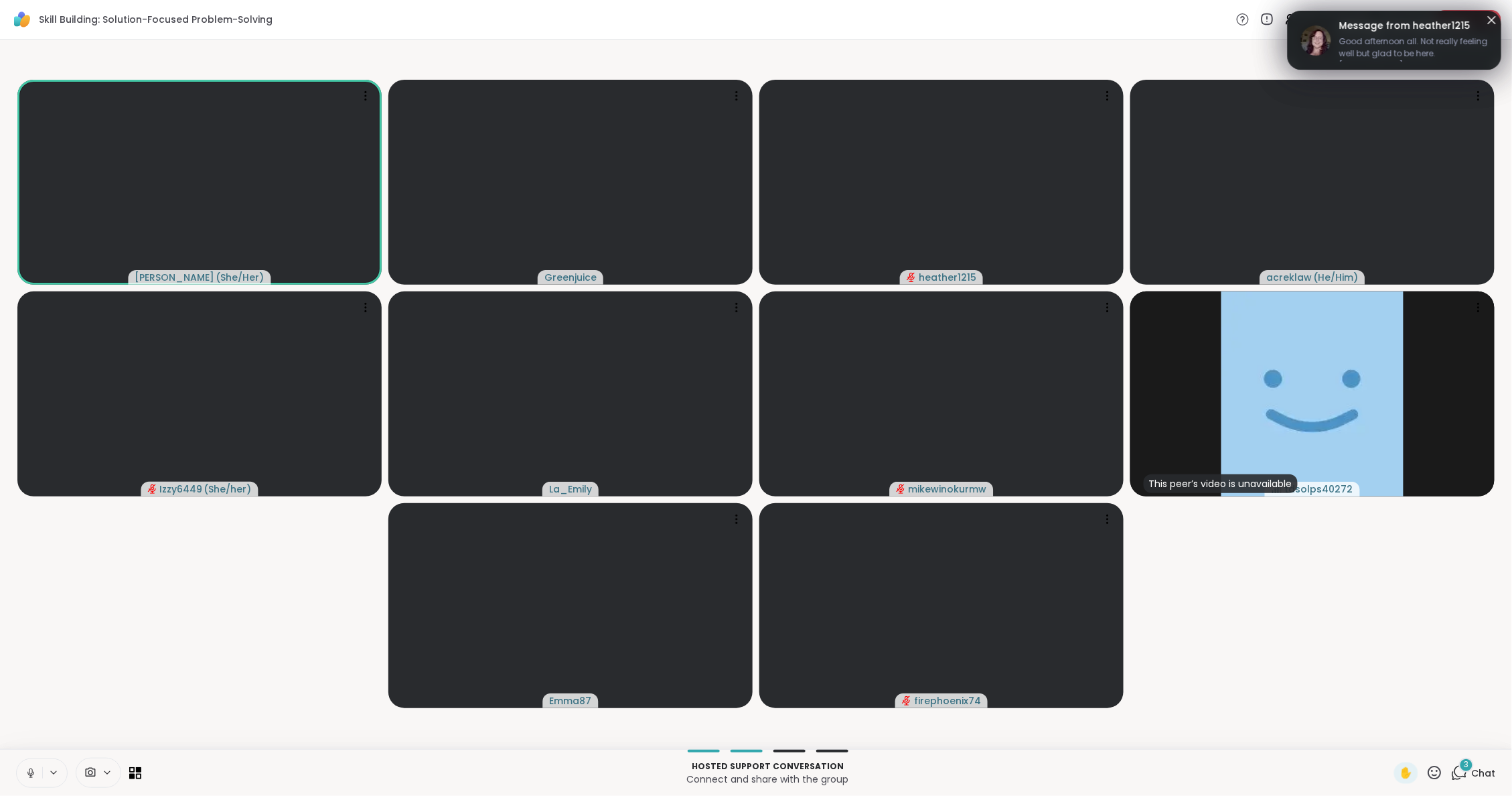
click at [1373, 36] on span "Good afternoon all. Not really feeling well but glad to be here. [PERSON_NAME] …" at bounding box center [1413, 49] width 148 height 27
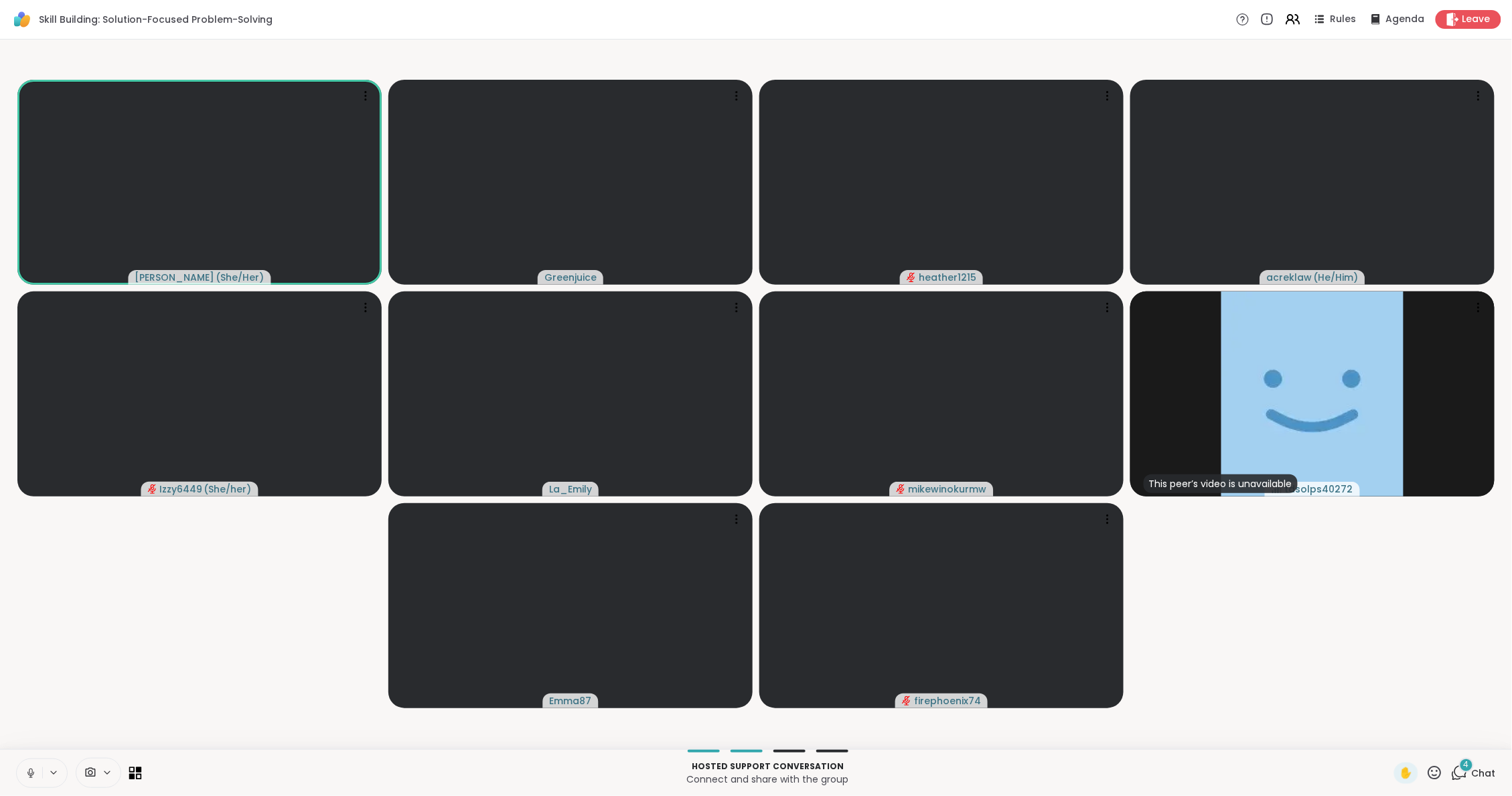
click at [142, 769] on icon at bounding box center [135, 772] width 12 height 12
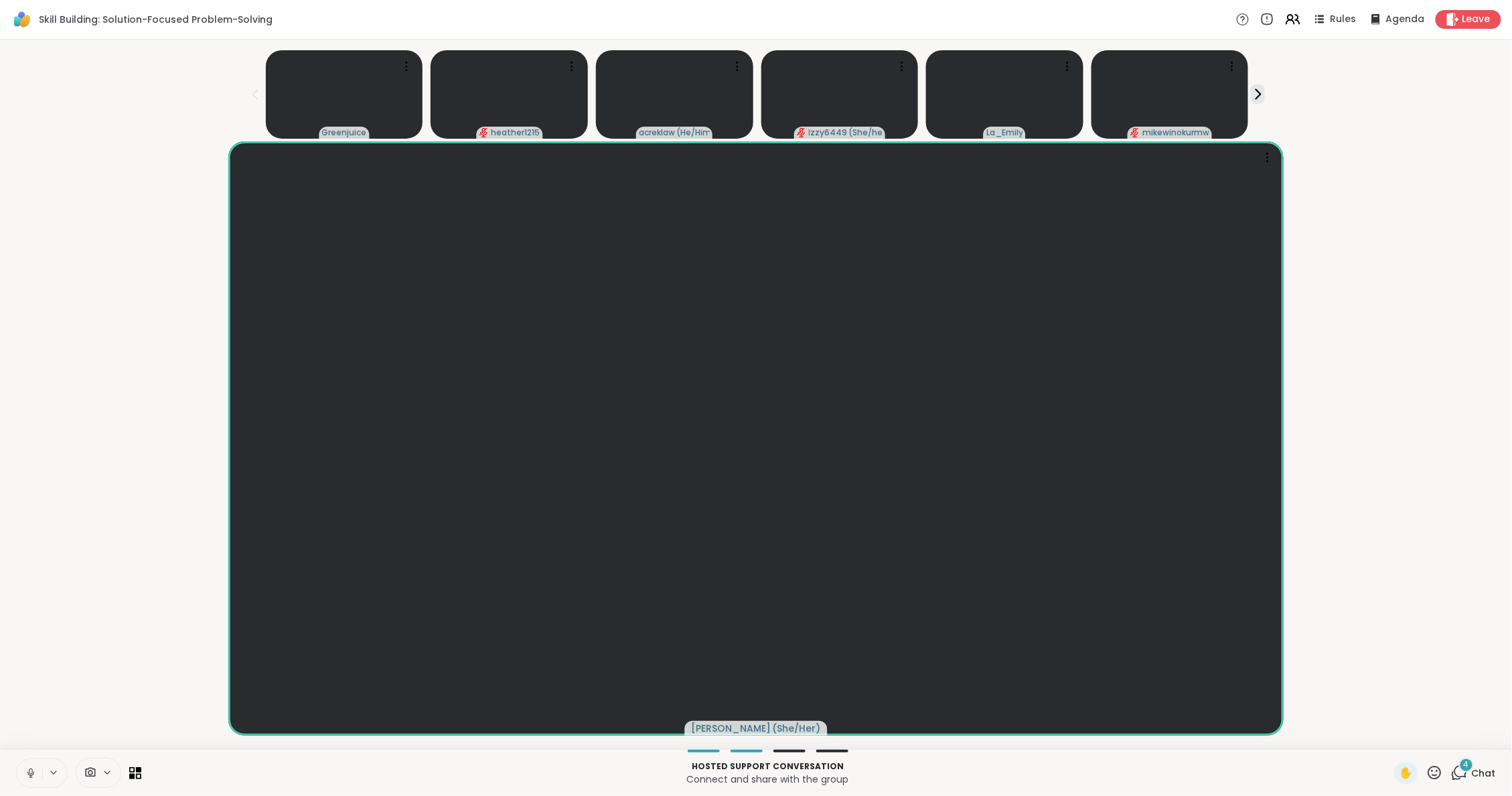
click at [1484, 766] on span "Chat" at bounding box center [1483, 773] width 24 height 13
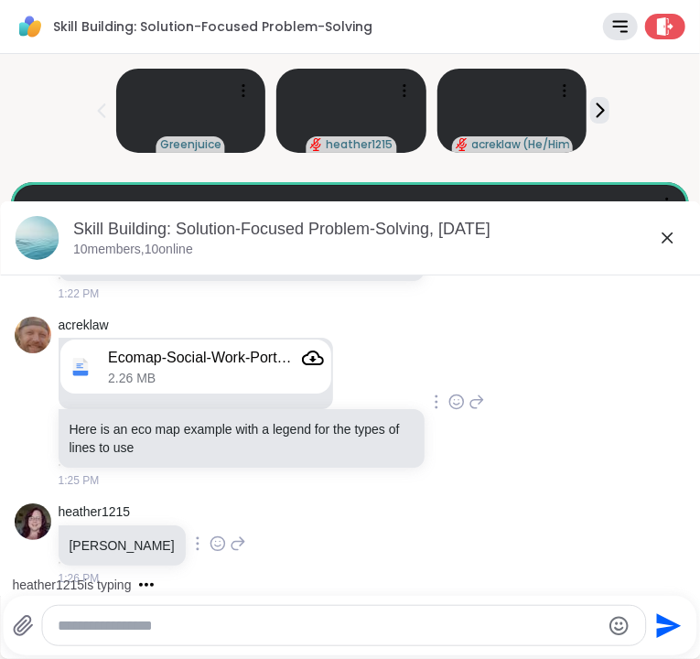
scroll to position [1247, 0]
